Goal: Transaction & Acquisition: Purchase product/service

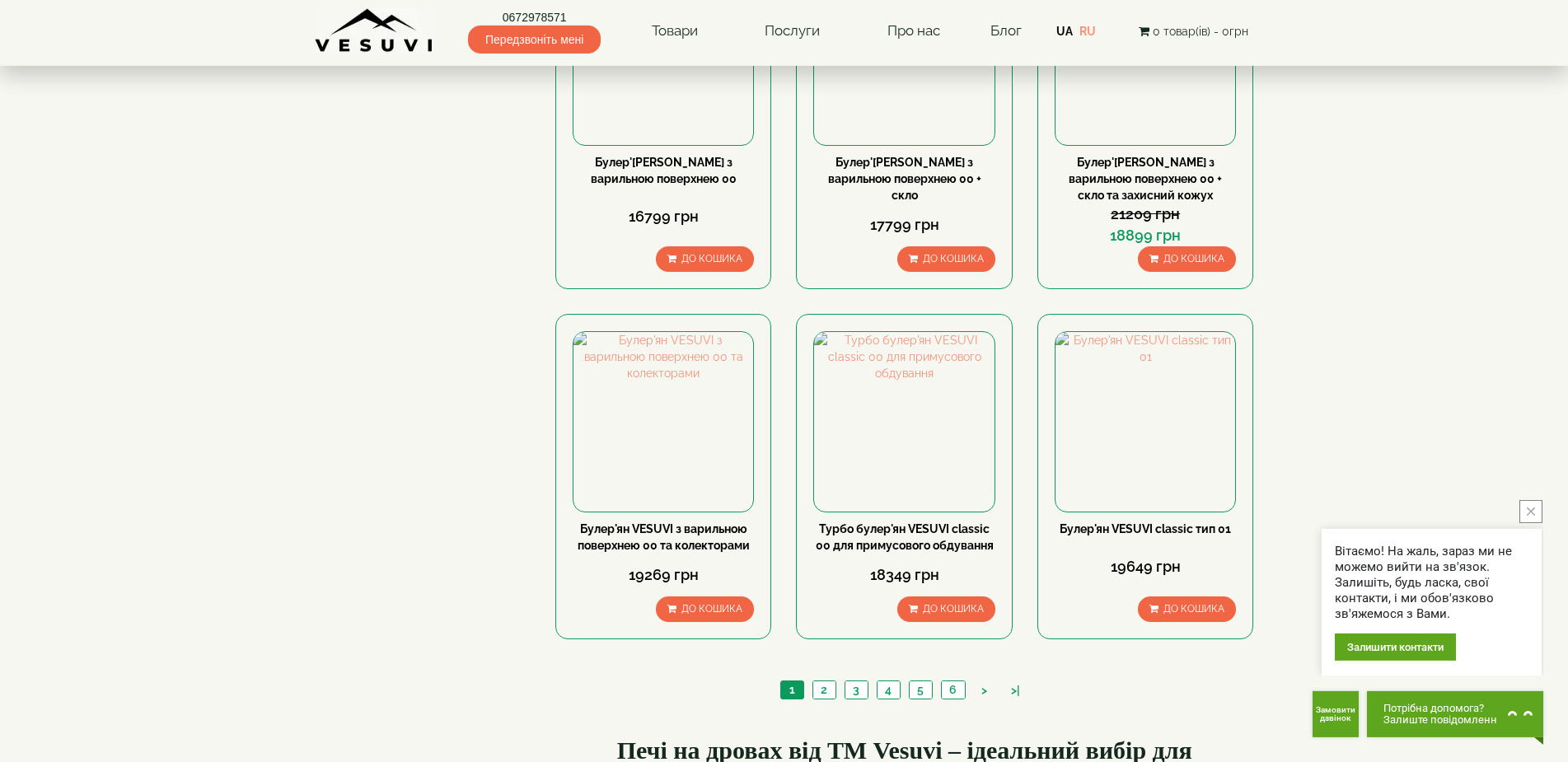
scroll to position [1681, 0]
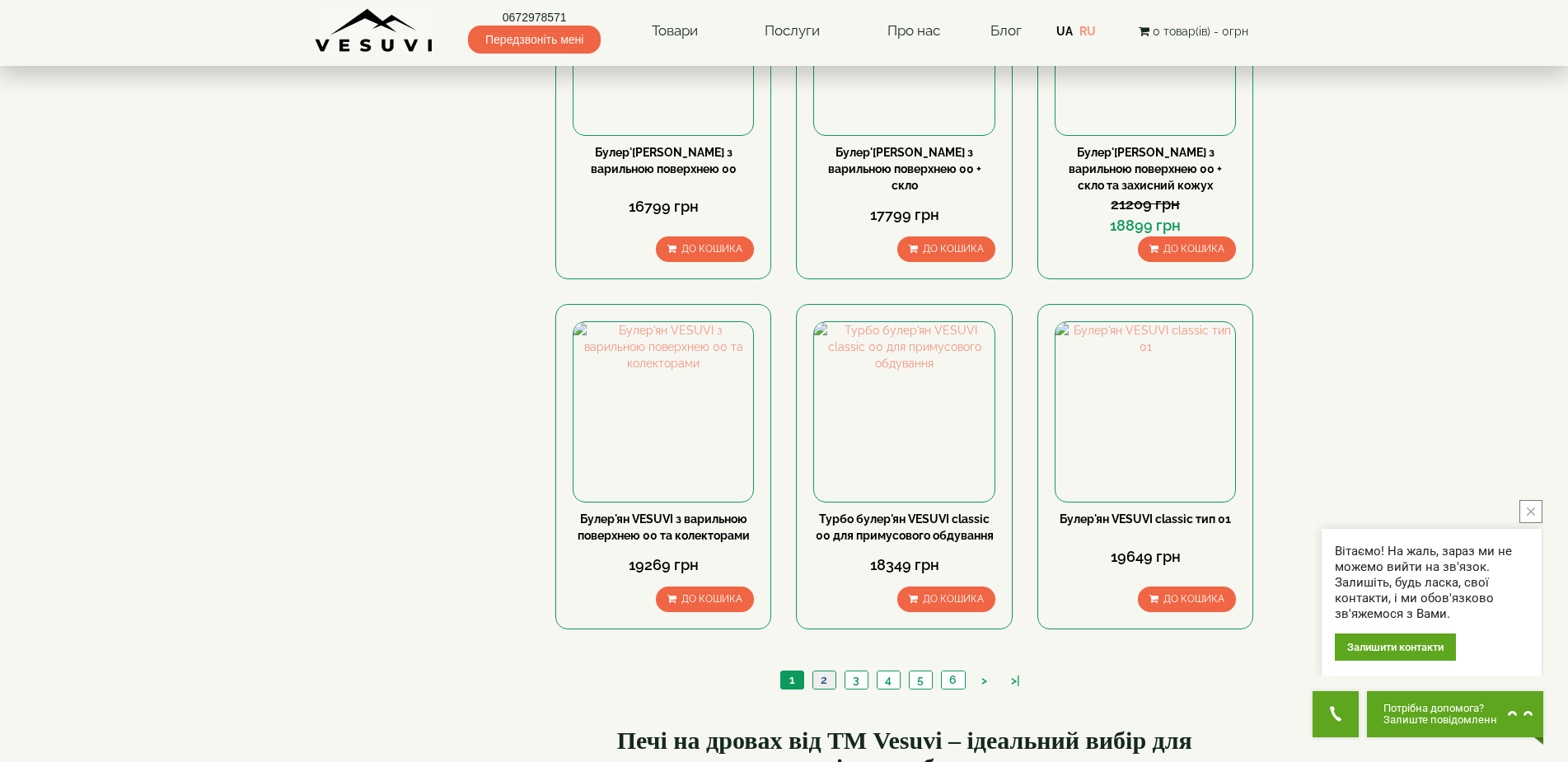
click at [826, 672] on link "2" at bounding box center [823, 680] width 23 height 17
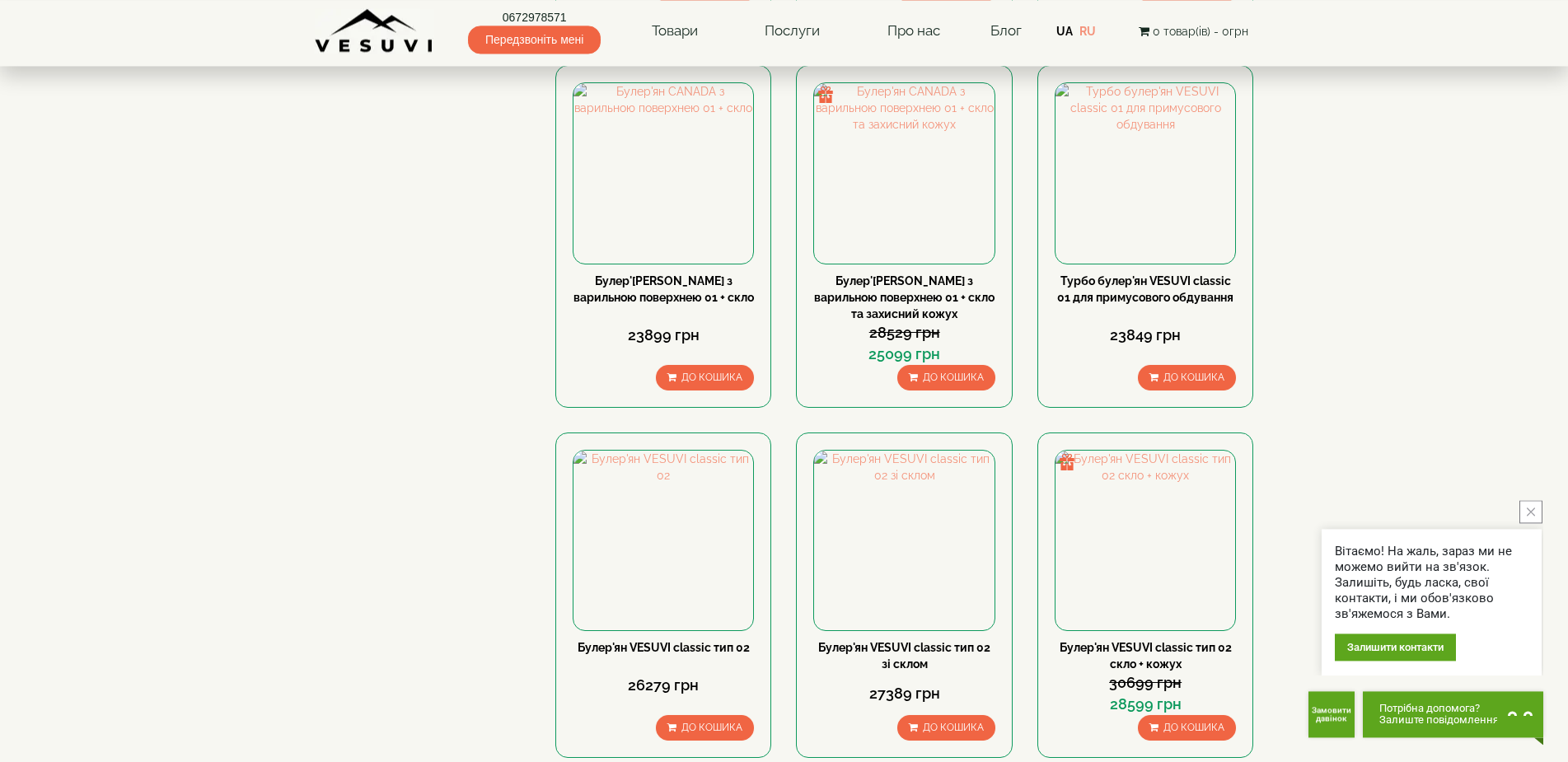
scroll to position [1765, 0]
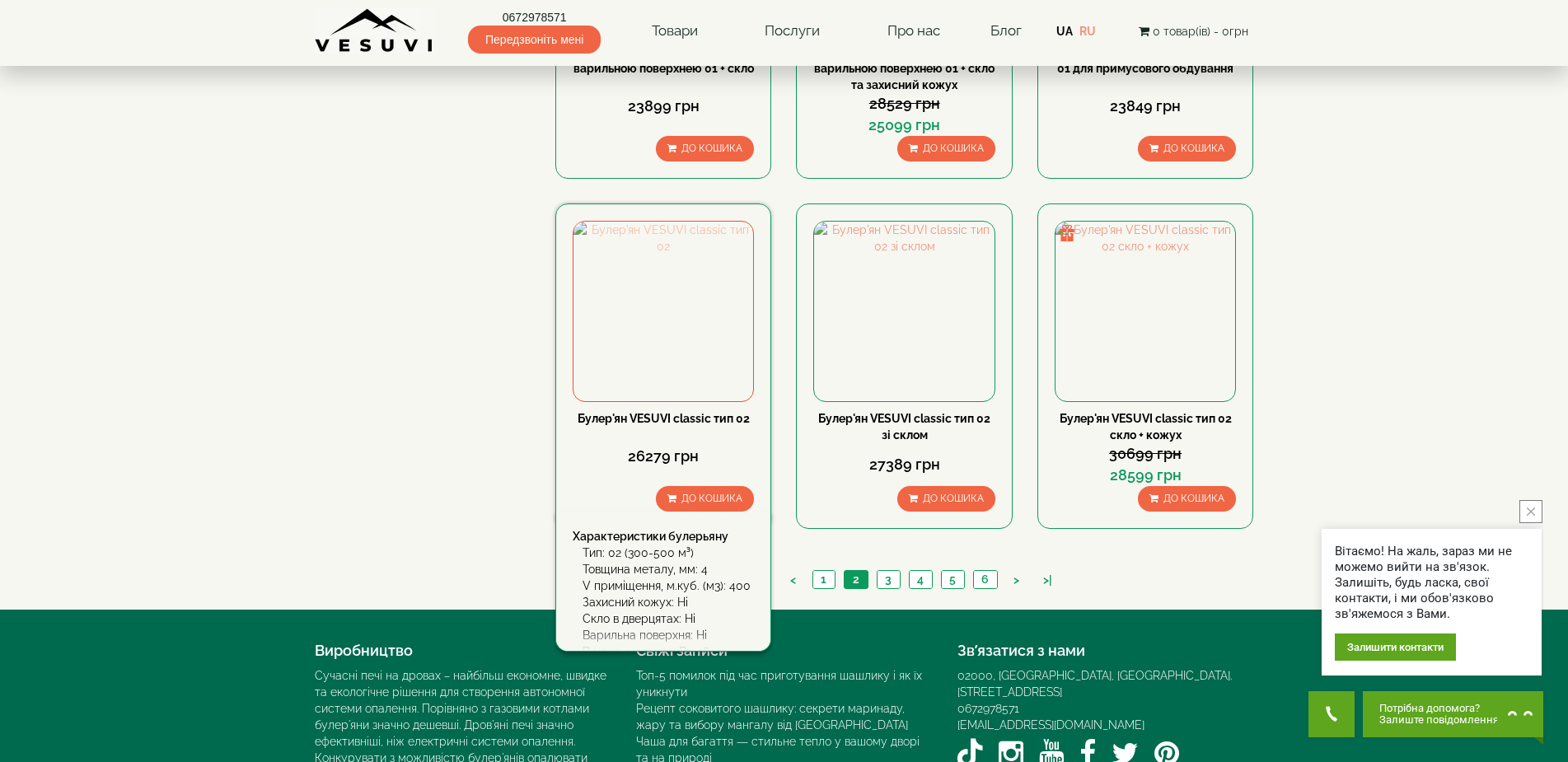
click at [683, 222] on img at bounding box center [663, 311] width 180 height 180
